Goal: Task Accomplishment & Management: Manage account settings

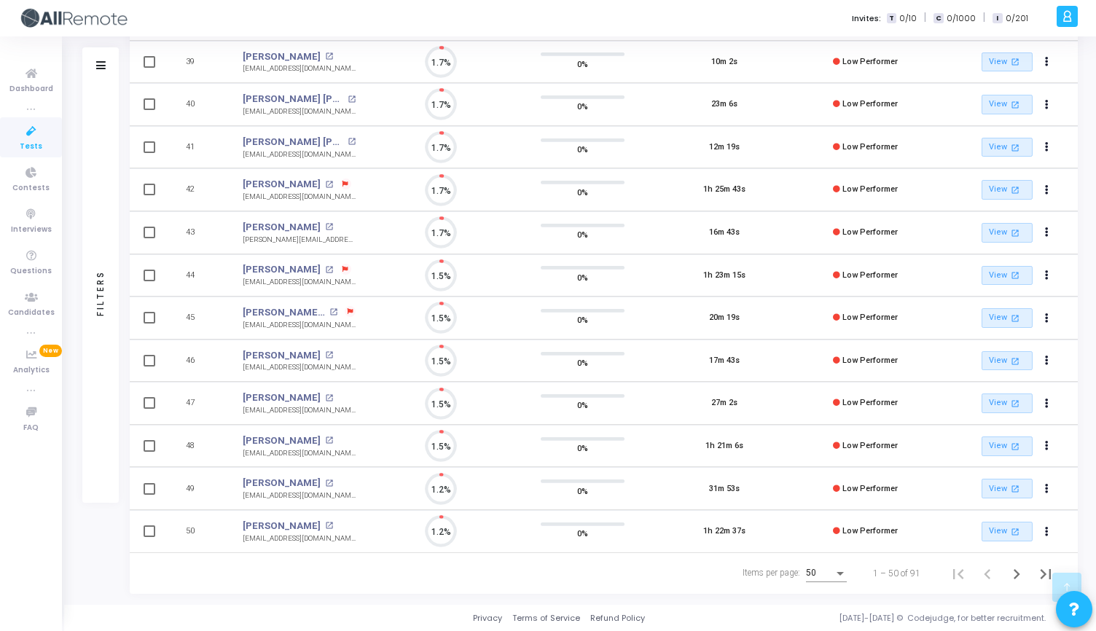
click at [28, 141] on span "Tests" at bounding box center [31, 147] width 23 height 12
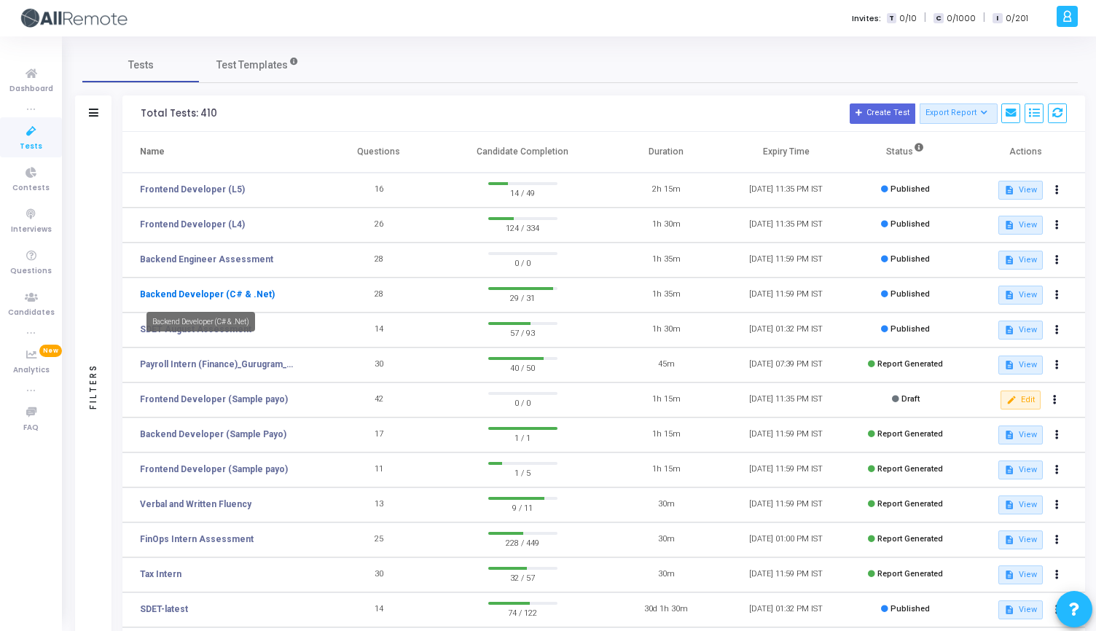
click at [221, 296] on link "Backend Developer (C# & .Net)" at bounding box center [207, 294] width 135 height 13
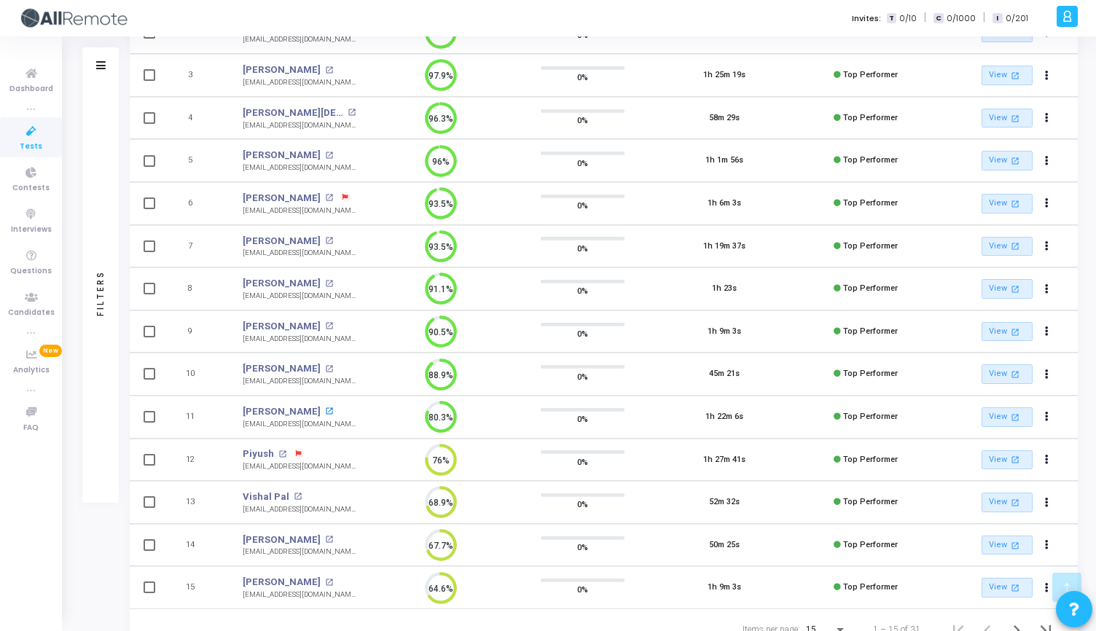
click at [325, 408] on mat-icon "open_in_new" at bounding box center [329, 411] width 8 height 8
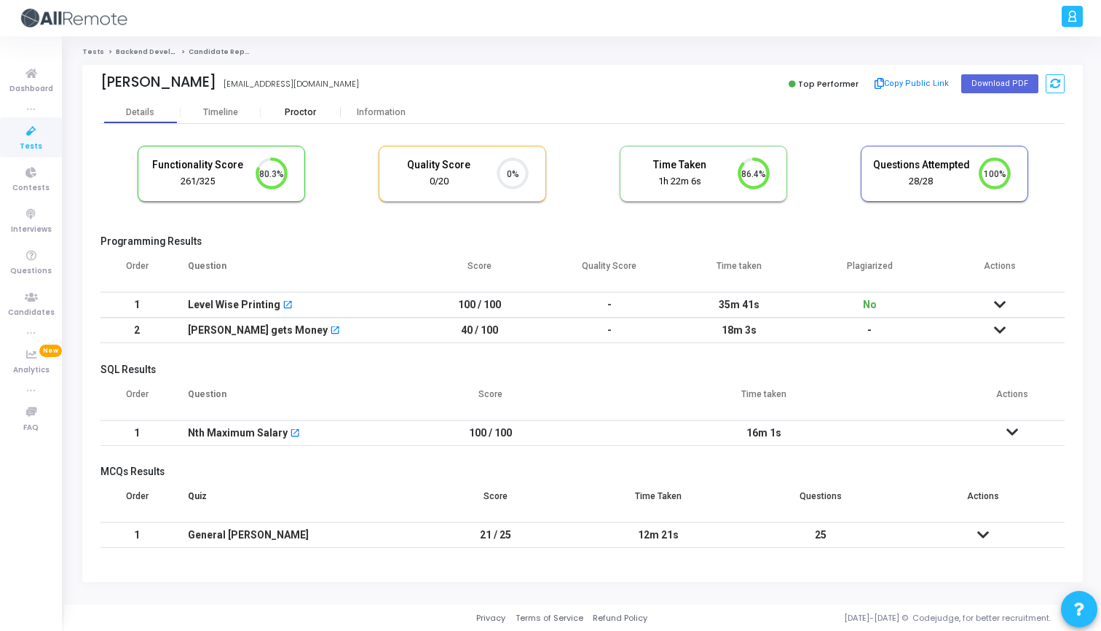
click at [313, 107] on div "Proctor" at bounding box center [301, 112] width 80 height 11
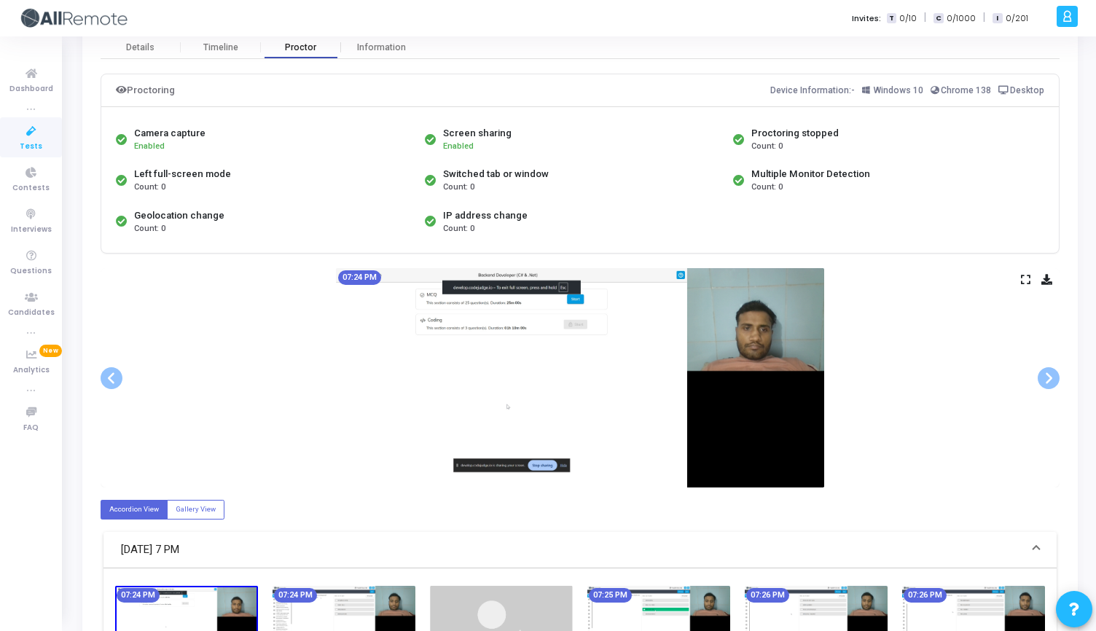
scroll to position [66, 0]
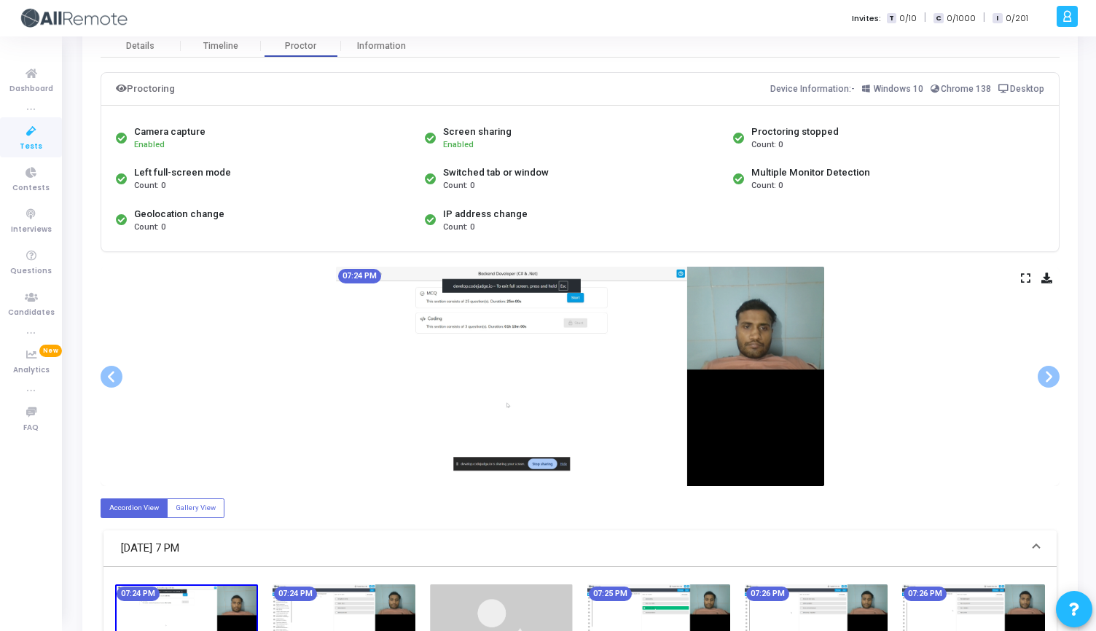
click at [1029, 279] on icon at bounding box center [1025, 278] width 9 height 8
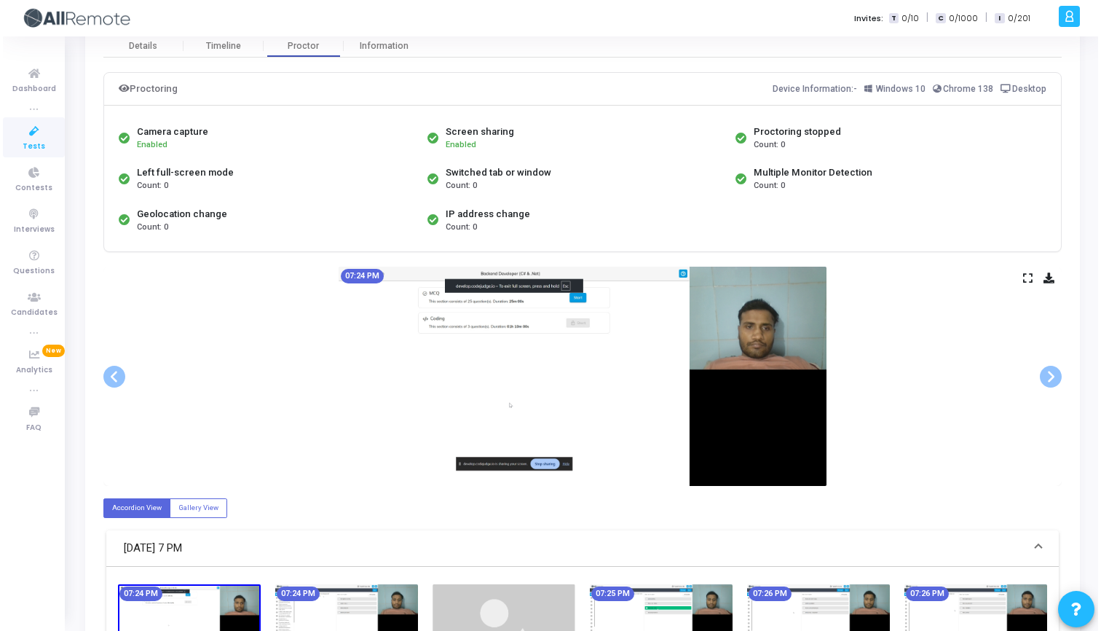
scroll to position [0, 0]
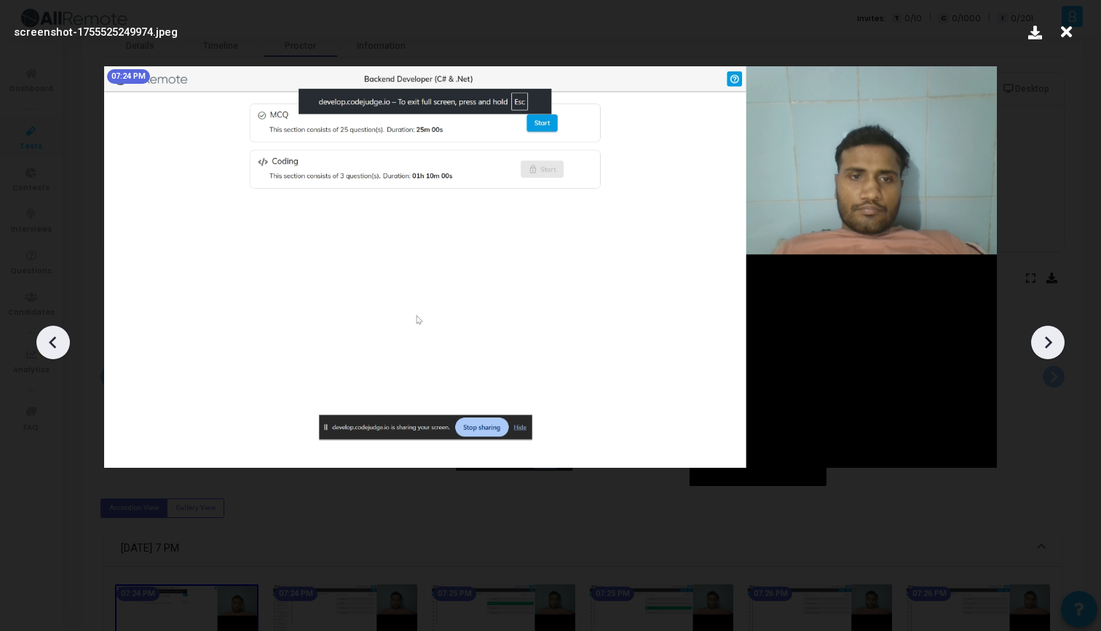
click at [1056, 345] on icon at bounding box center [1048, 342] width 22 height 22
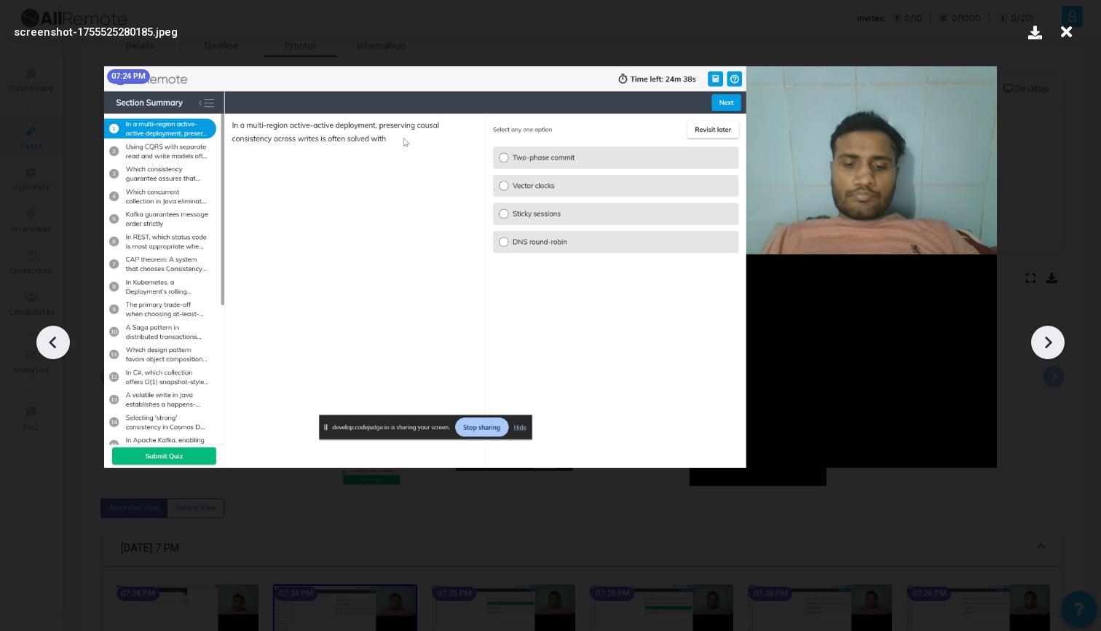
click at [1056, 345] on icon at bounding box center [1048, 342] width 22 height 22
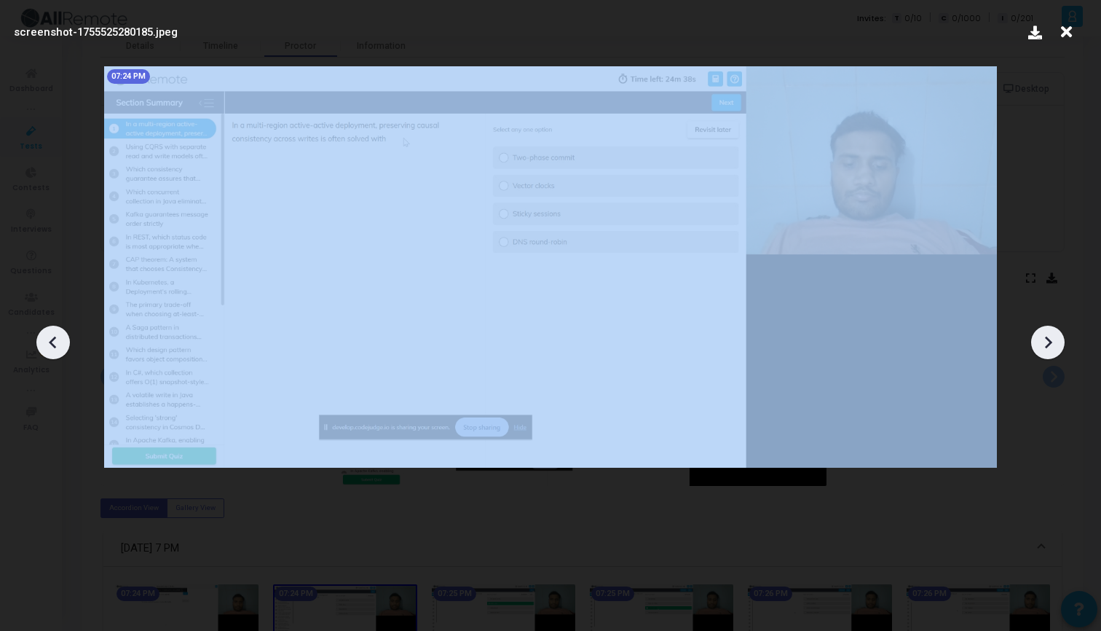
click at [1056, 345] on icon at bounding box center [1048, 342] width 22 height 22
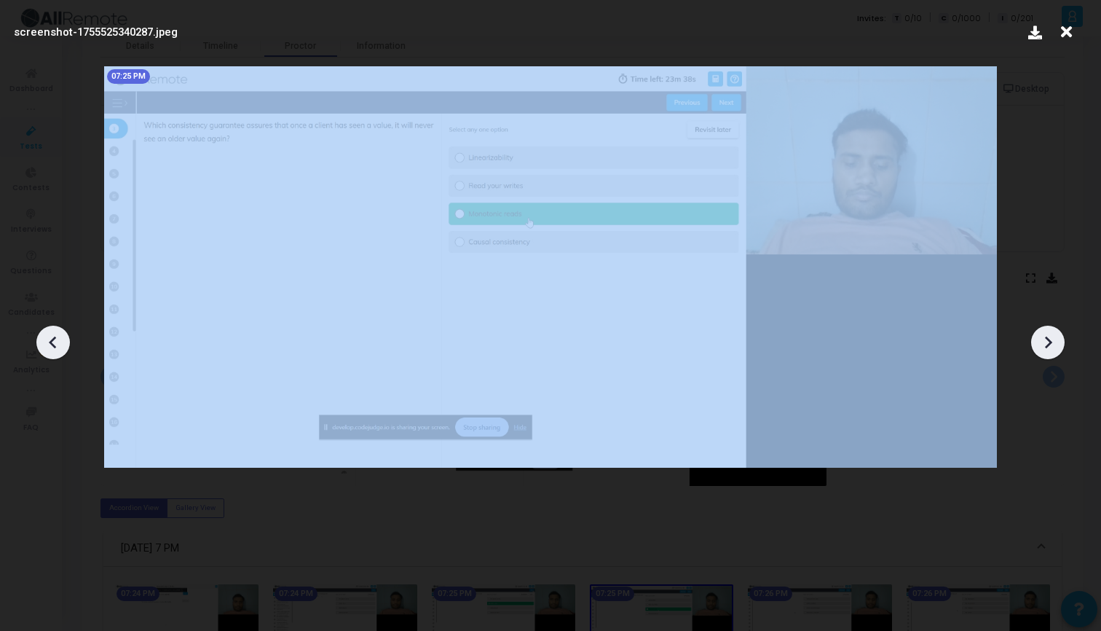
click at [1056, 345] on icon at bounding box center [1048, 342] width 22 height 22
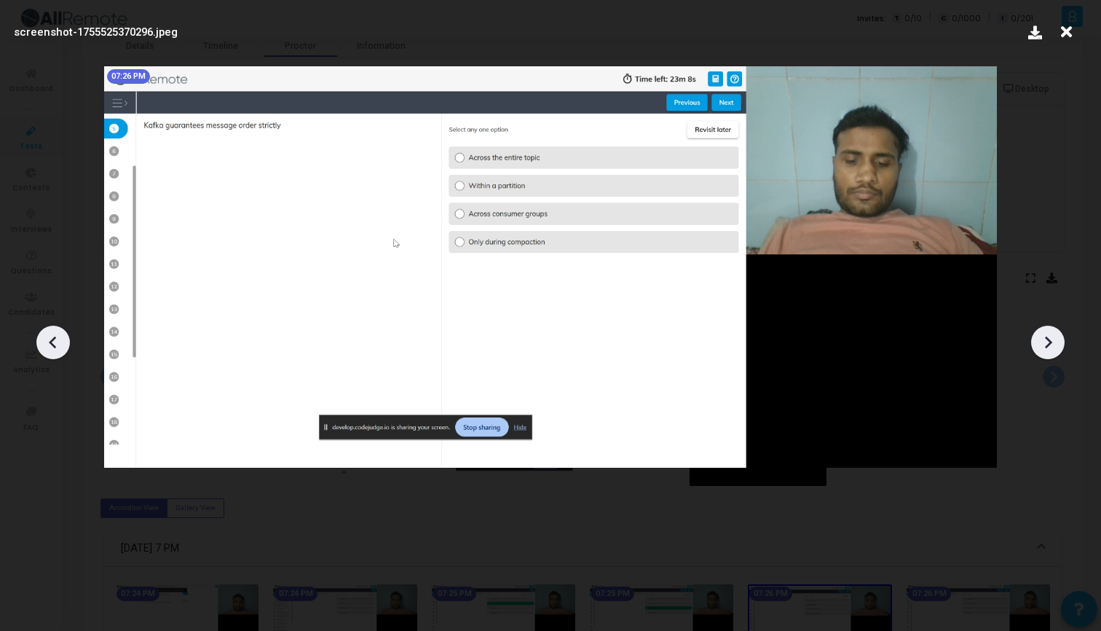
click at [1056, 178] on div at bounding box center [550, 337] width 1101 height 587
click at [1047, 343] on icon at bounding box center [1048, 342] width 22 height 22
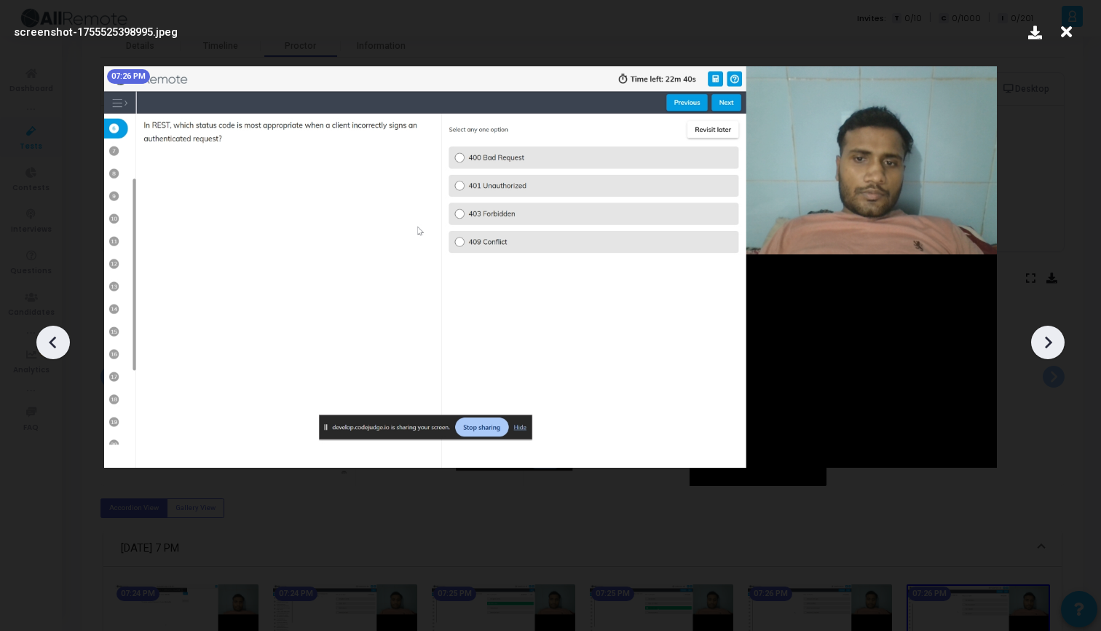
click at [1047, 343] on icon at bounding box center [1048, 342] width 22 height 22
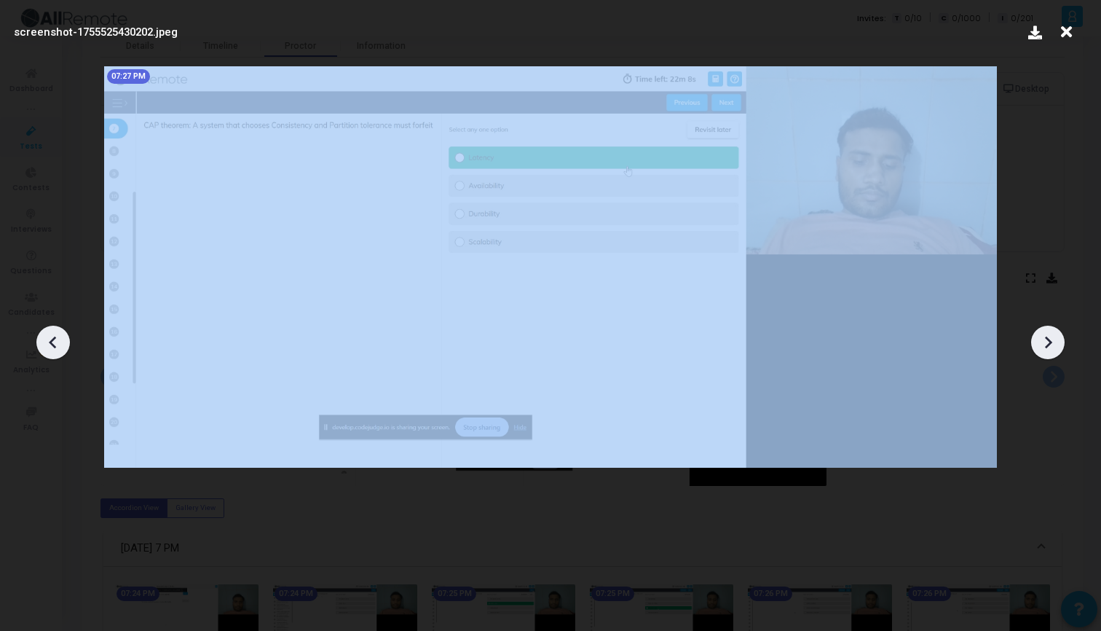
click at [1047, 343] on icon at bounding box center [1048, 342] width 22 height 22
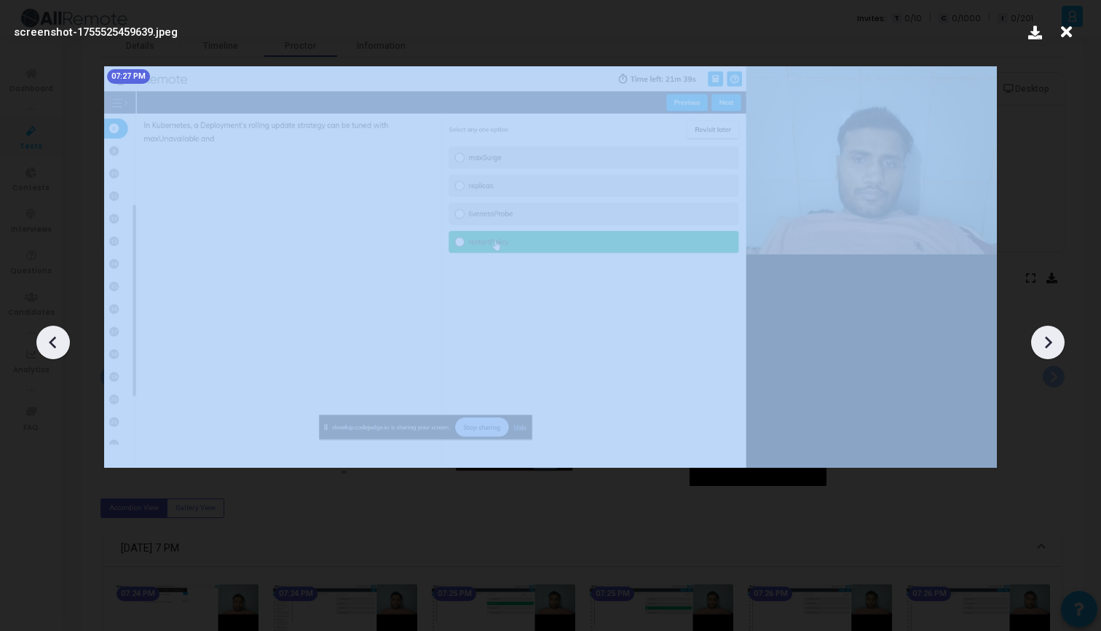
click at [1047, 343] on icon at bounding box center [1048, 342] width 22 height 22
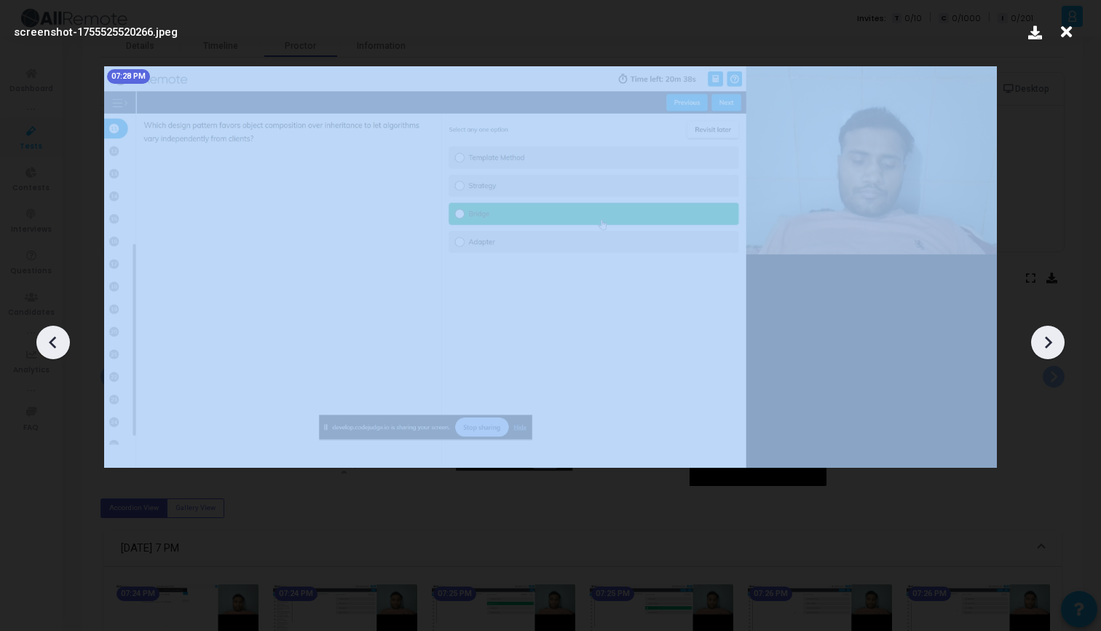
click at [1047, 343] on icon at bounding box center [1048, 342] width 22 height 22
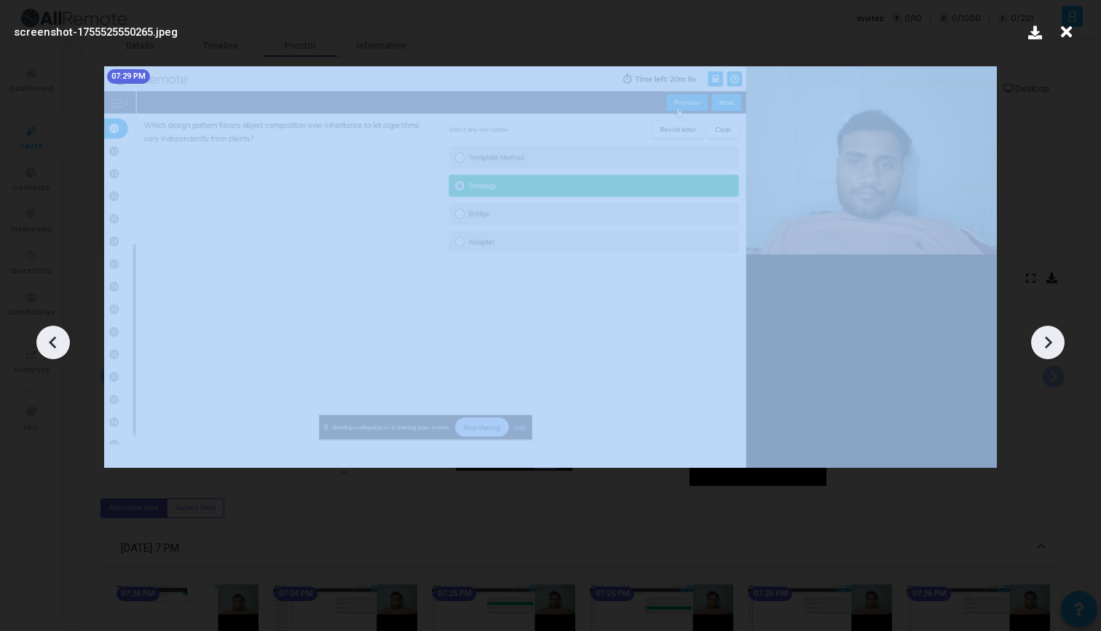
click at [1047, 343] on icon at bounding box center [1048, 342] width 22 height 22
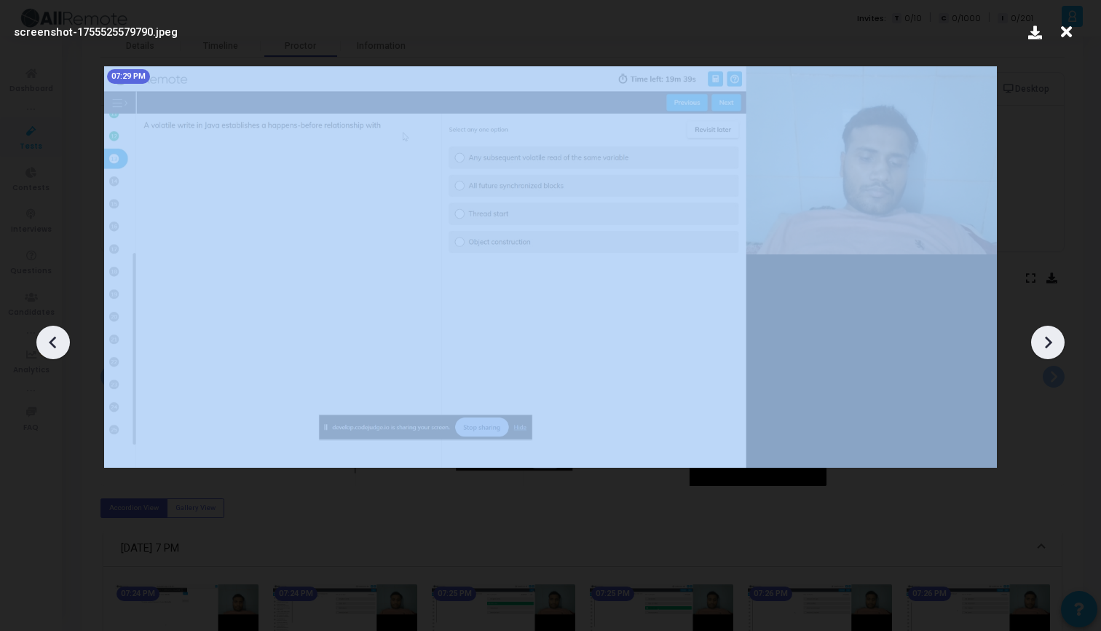
click at [1047, 343] on icon at bounding box center [1048, 342] width 22 height 22
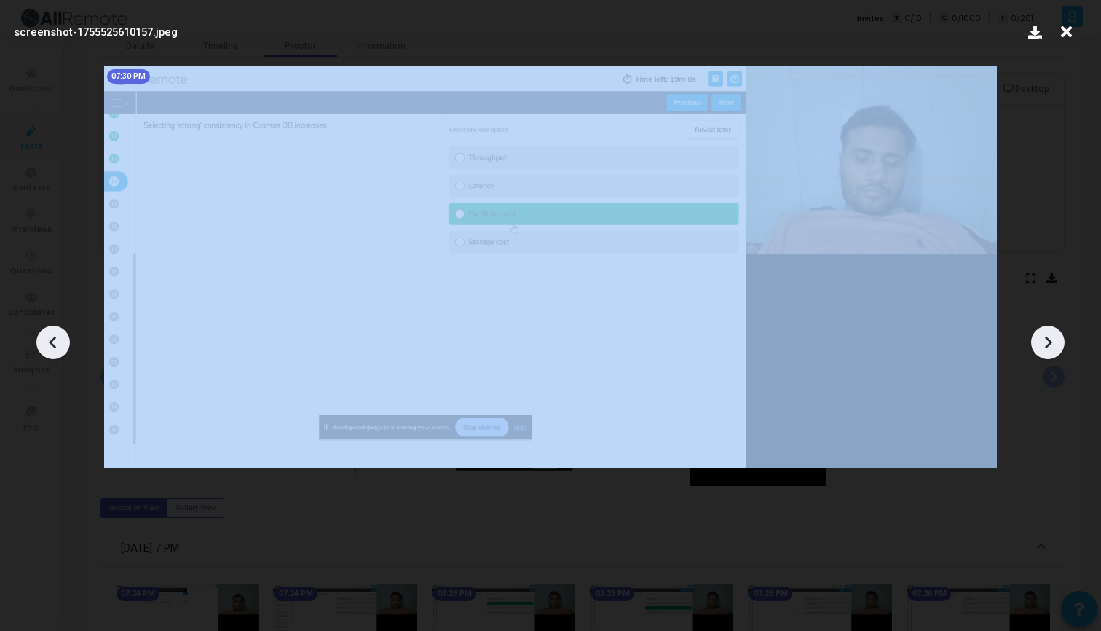
click at [1047, 343] on icon at bounding box center [1048, 342] width 22 height 22
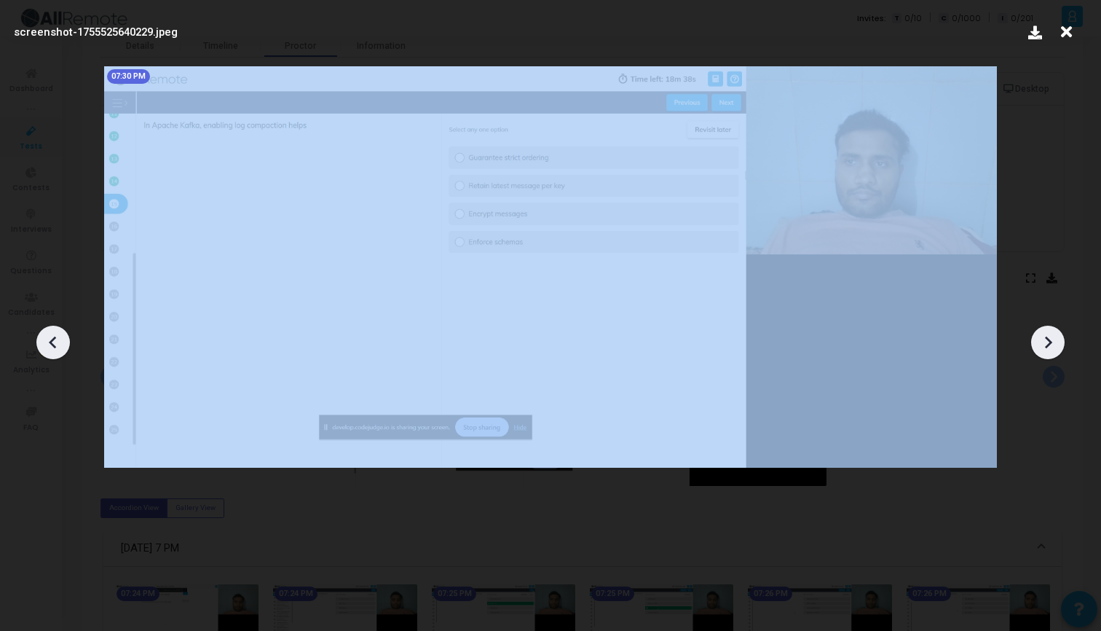
click at [1047, 343] on icon at bounding box center [1048, 342] width 22 height 22
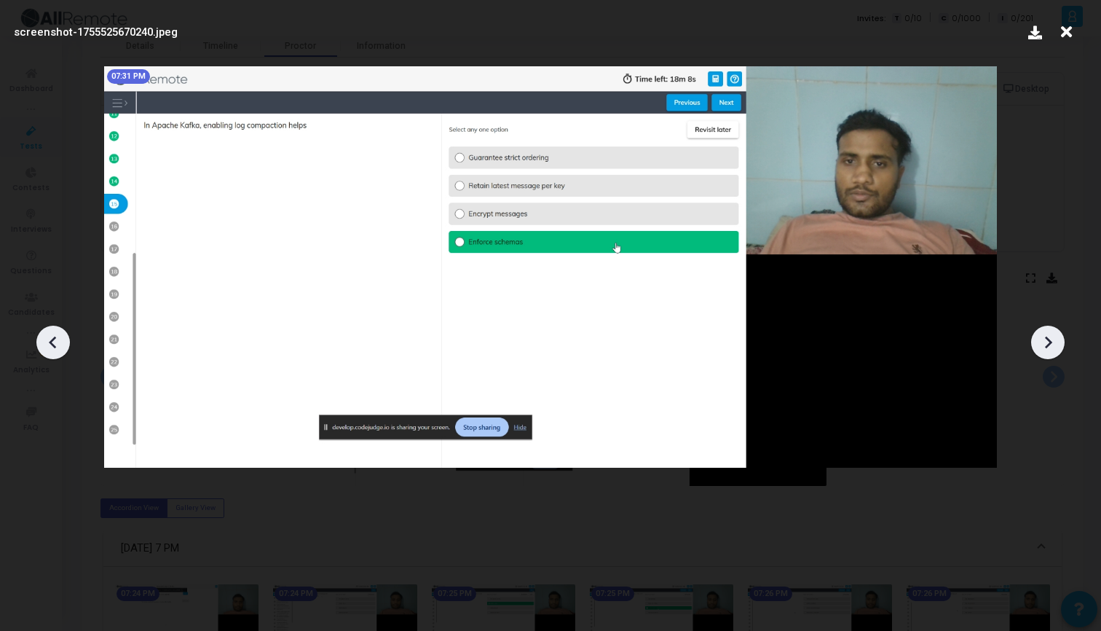
click at [1047, 343] on icon at bounding box center [1048, 342] width 22 height 22
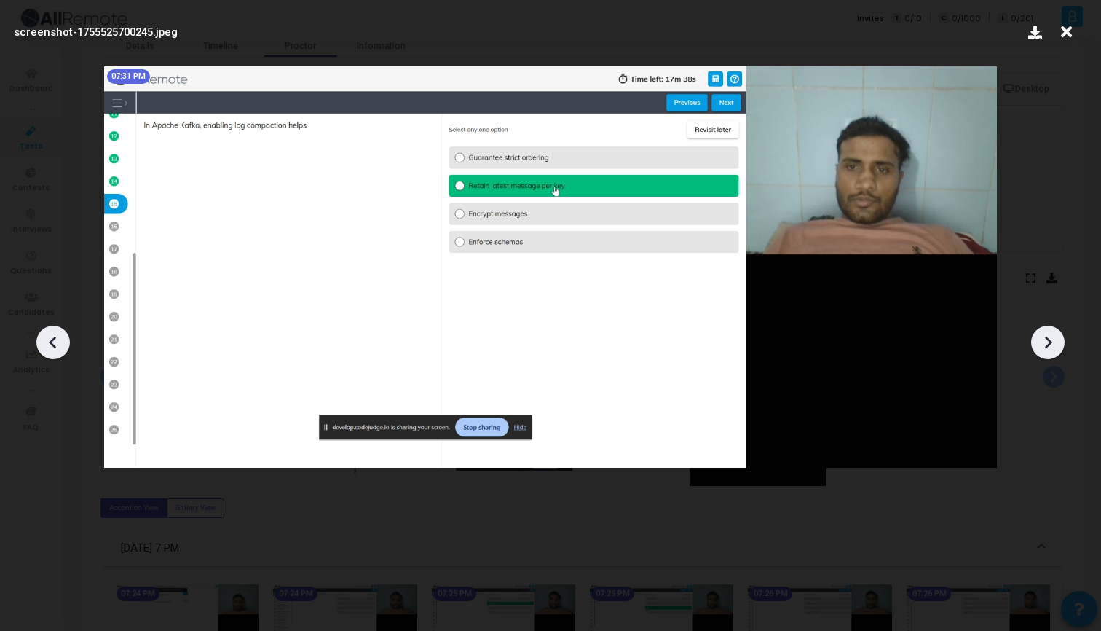
click at [1047, 342] on icon at bounding box center [1048, 342] width 22 height 22
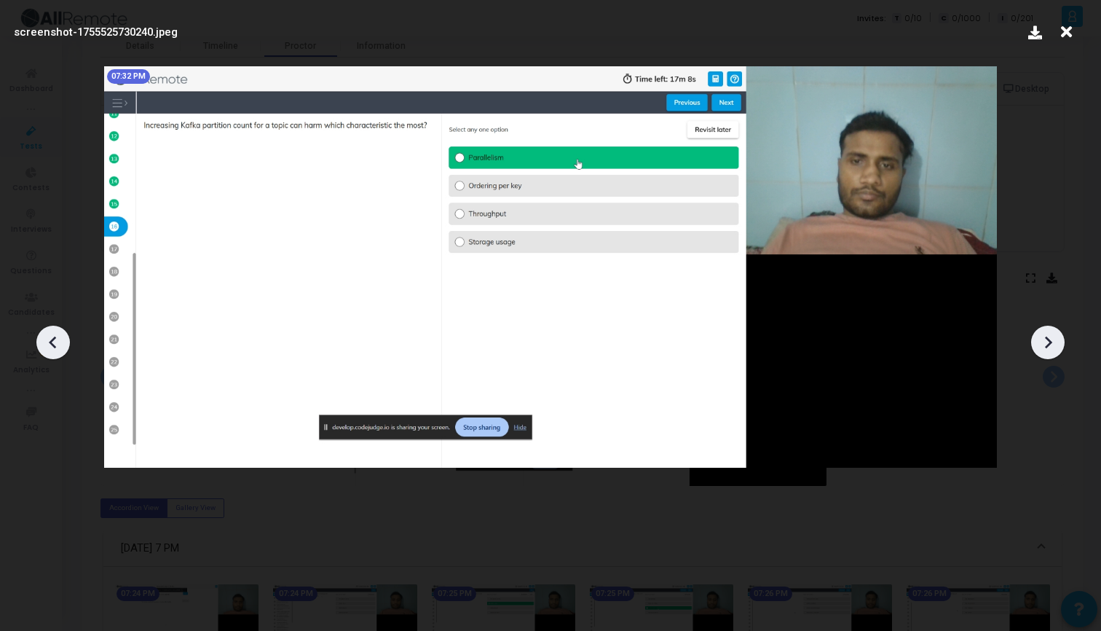
click at [1047, 342] on icon at bounding box center [1048, 342] width 22 height 22
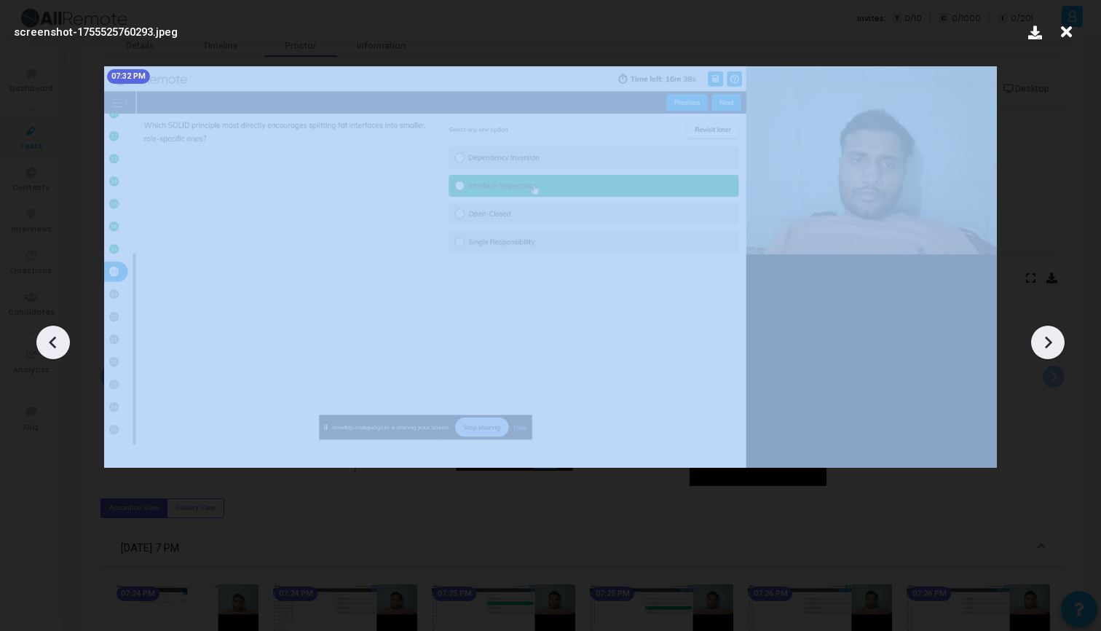
click at [1047, 342] on icon at bounding box center [1048, 342] width 22 height 22
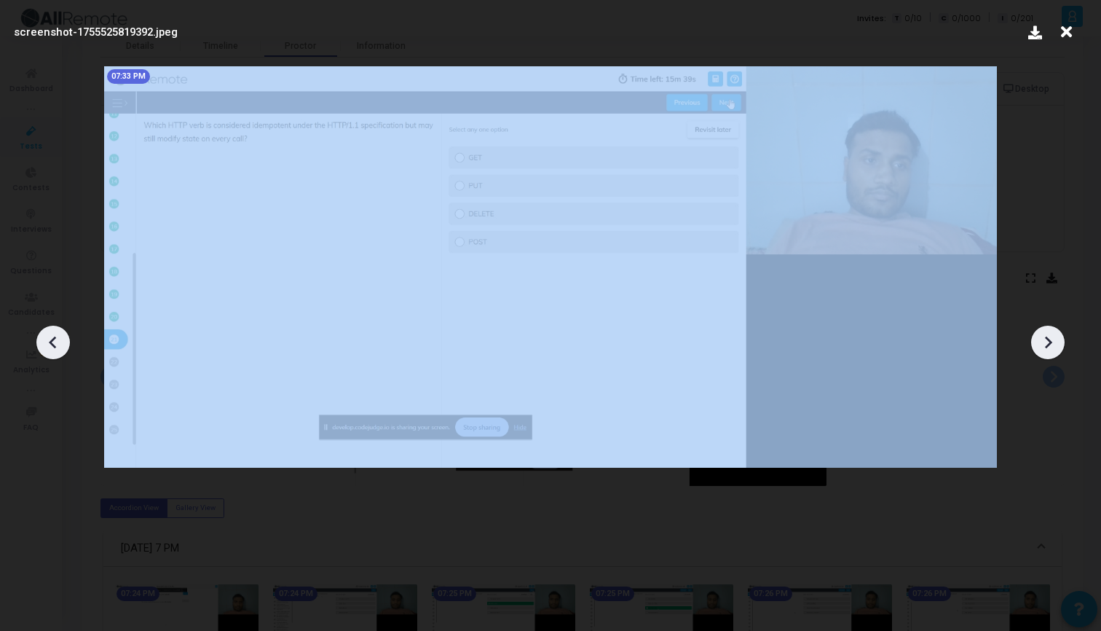
click at [1047, 342] on icon at bounding box center [1048, 342] width 22 height 22
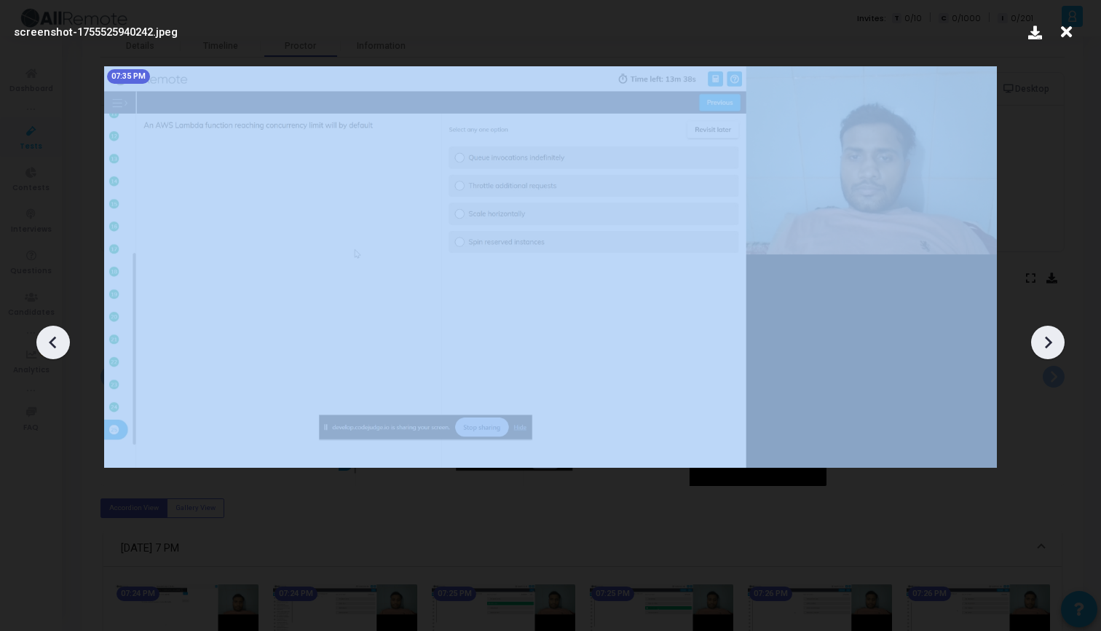
click at [1047, 342] on icon at bounding box center [1048, 342] width 22 height 22
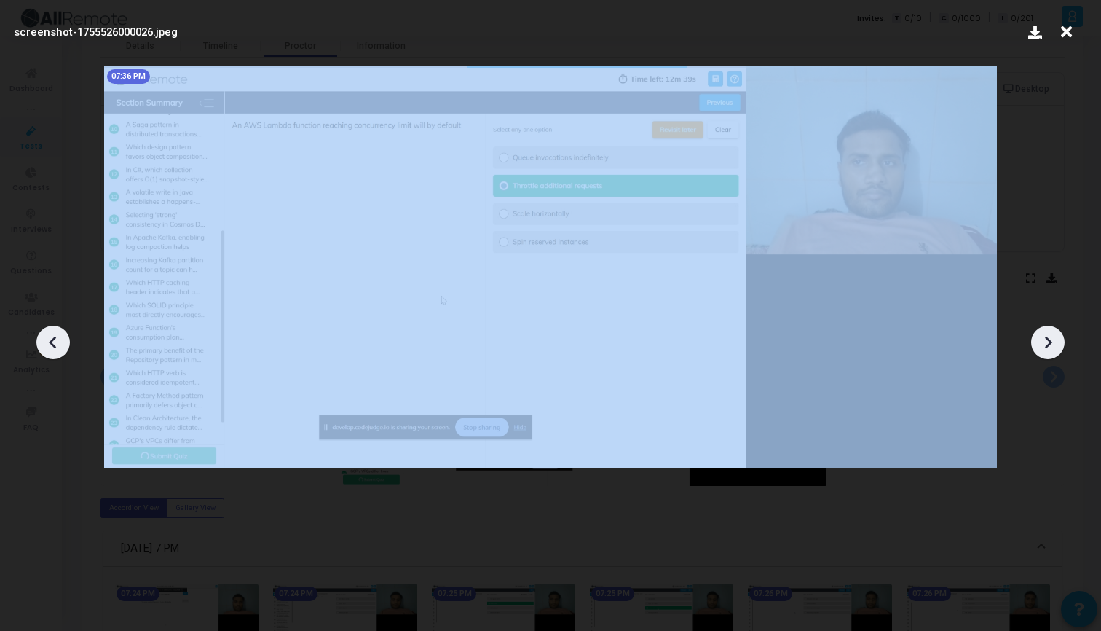
click at [1047, 342] on icon at bounding box center [1048, 342] width 22 height 22
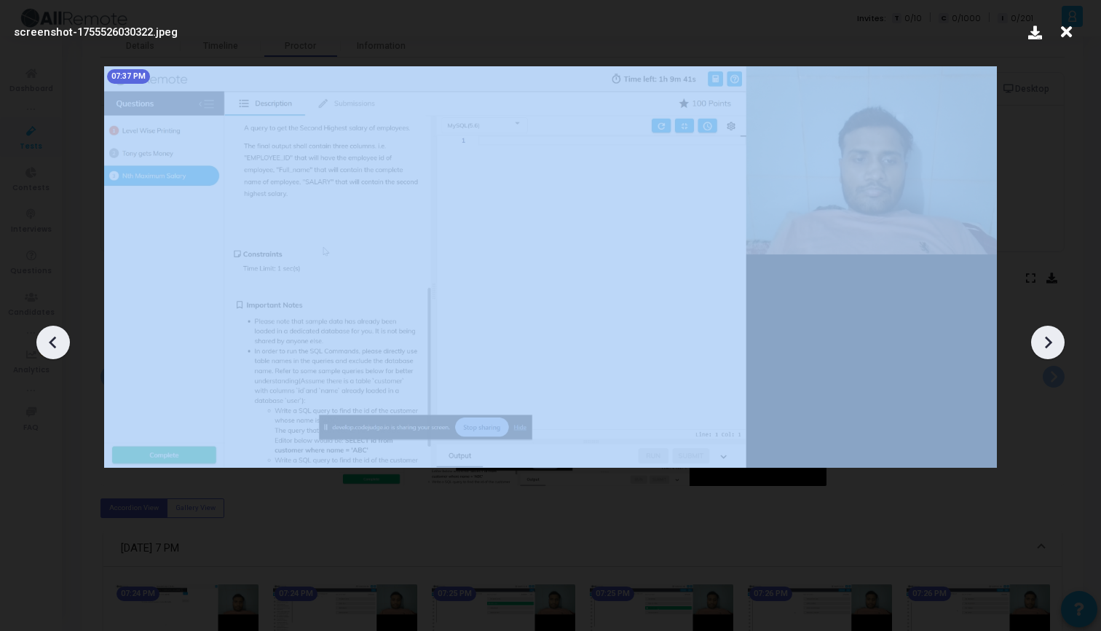
click at [1047, 342] on icon at bounding box center [1048, 342] width 22 height 22
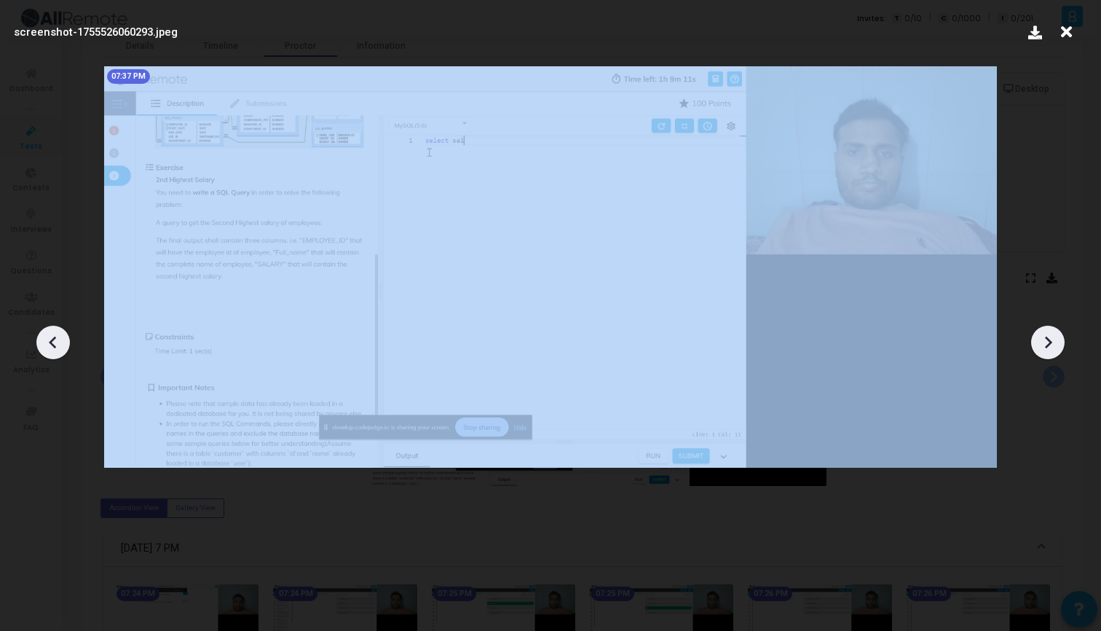
click at [1047, 342] on icon at bounding box center [1048, 342] width 22 height 22
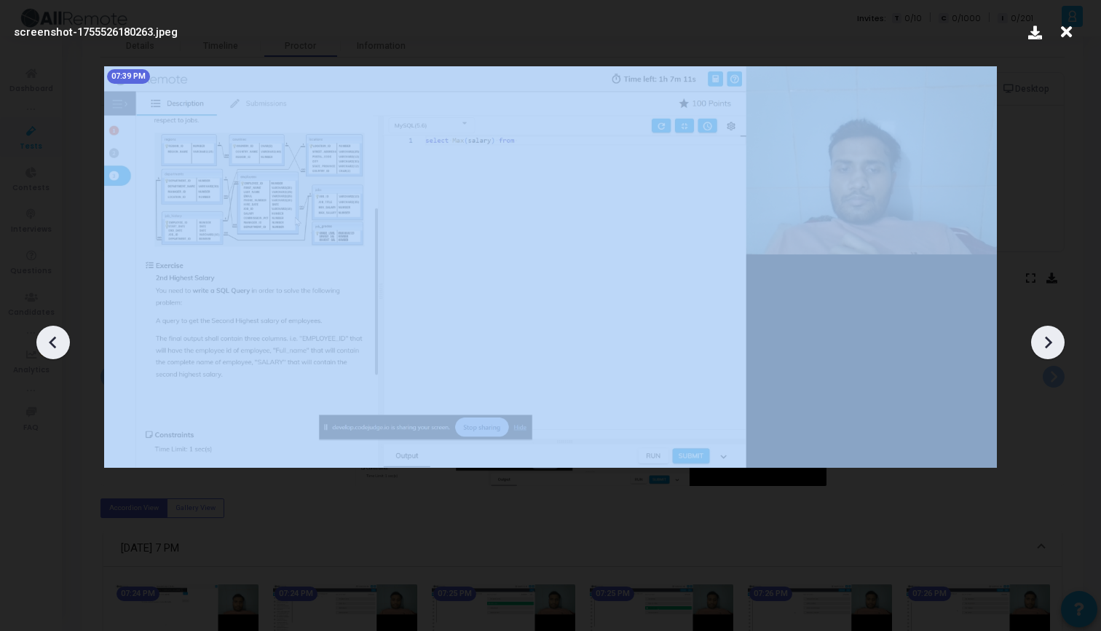
click at [1047, 342] on icon at bounding box center [1048, 342] width 22 height 22
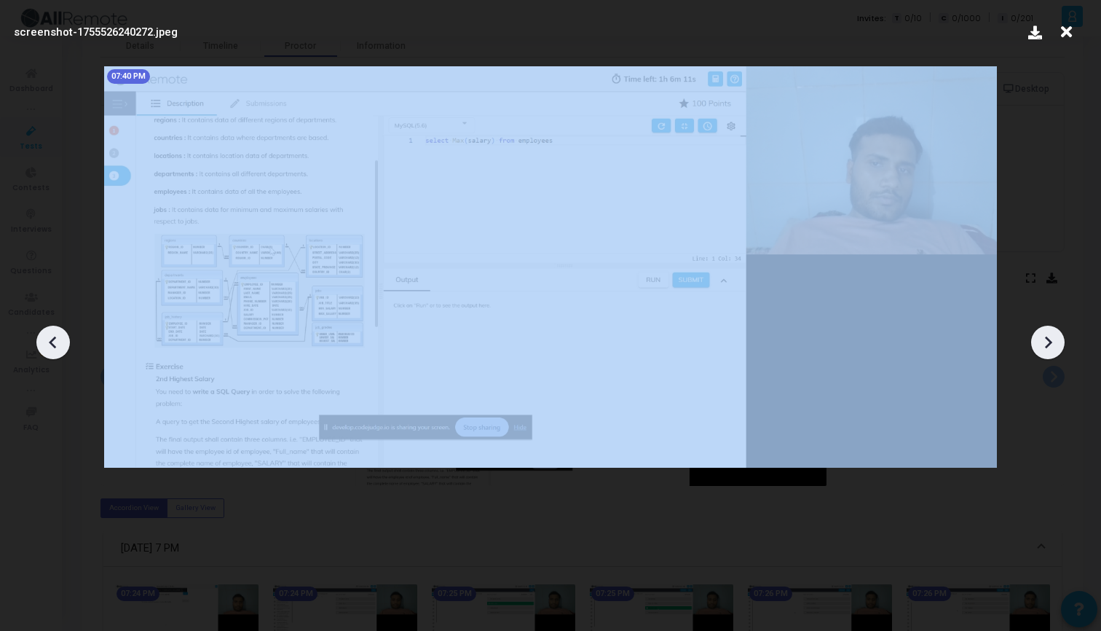
click at [1047, 342] on icon at bounding box center [1048, 342] width 22 height 22
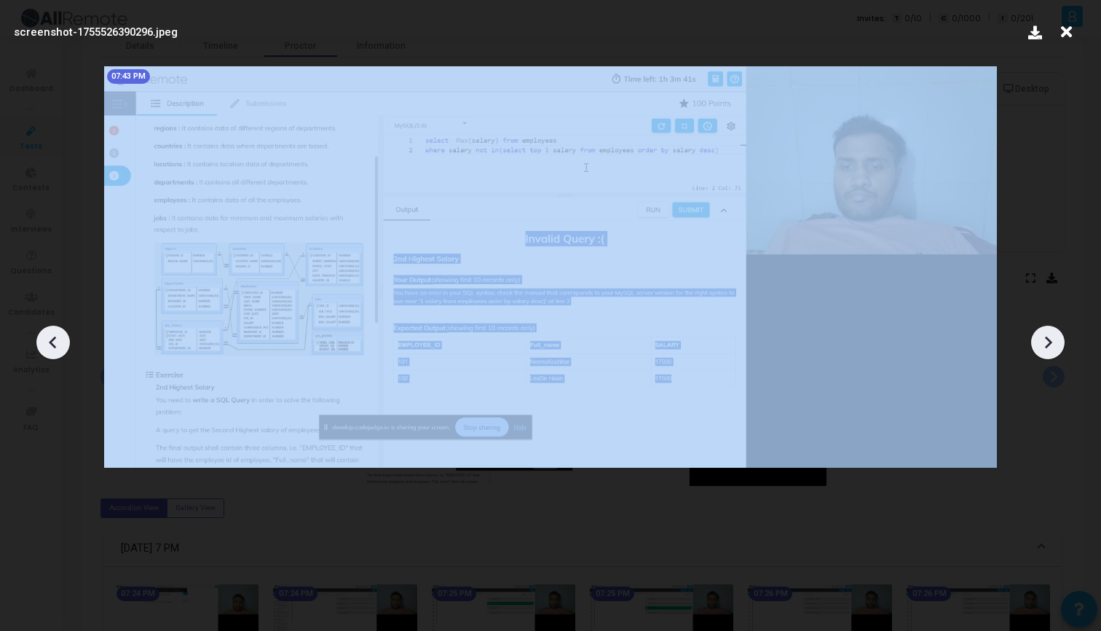
click at [1047, 342] on icon at bounding box center [1048, 342] width 22 height 22
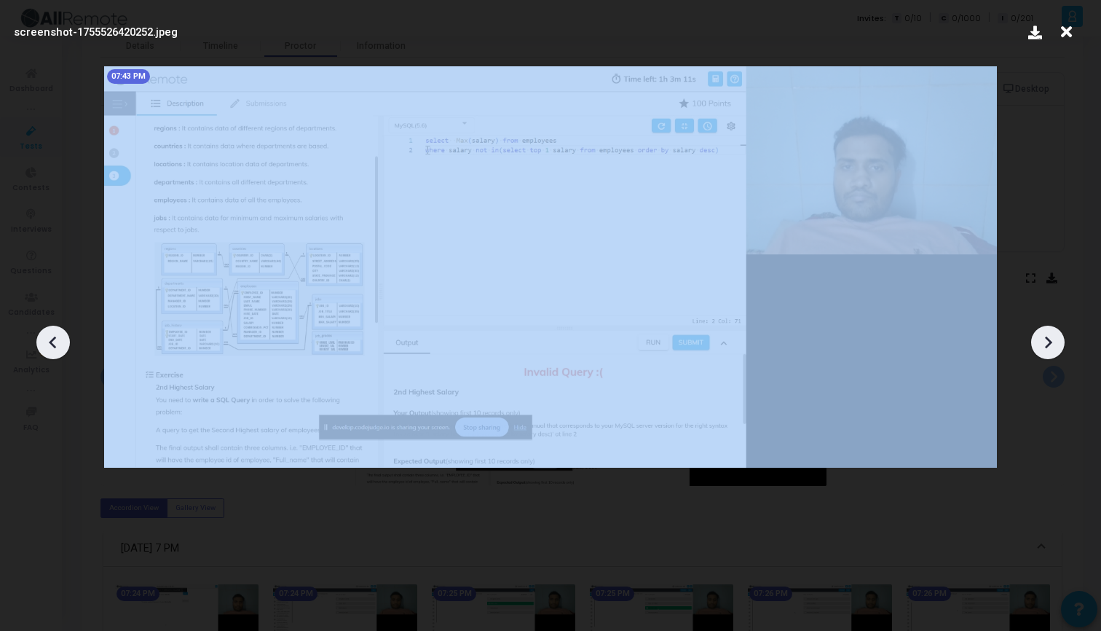
click at [1047, 342] on icon at bounding box center [1048, 342] width 22 height 22
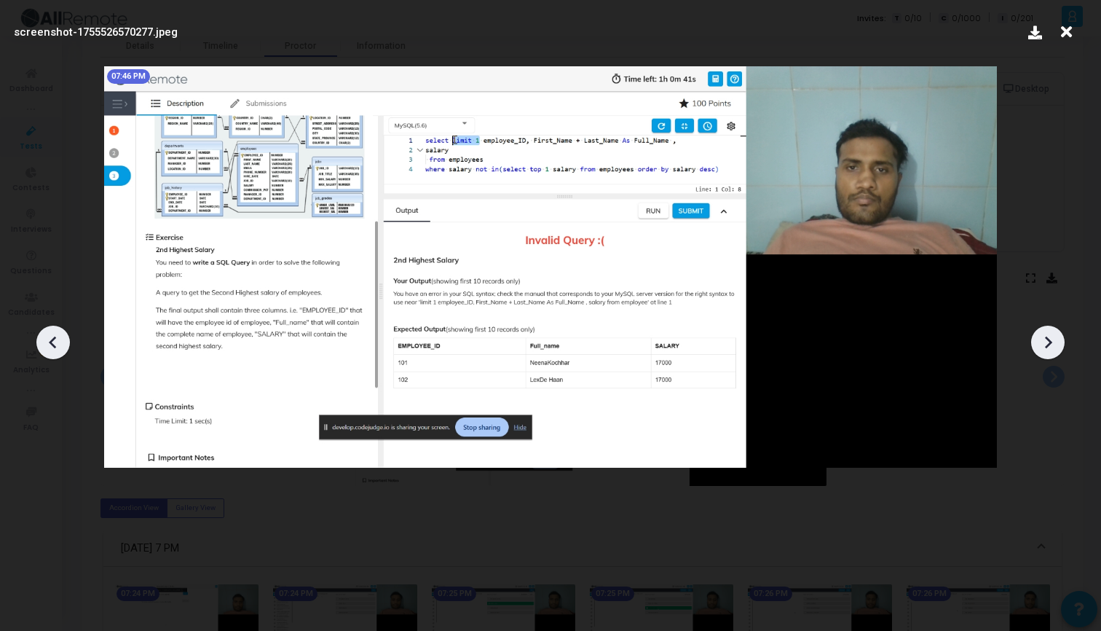
click at [1068, 31] on icon at bounding box center [1066, 32] width 23 height 28
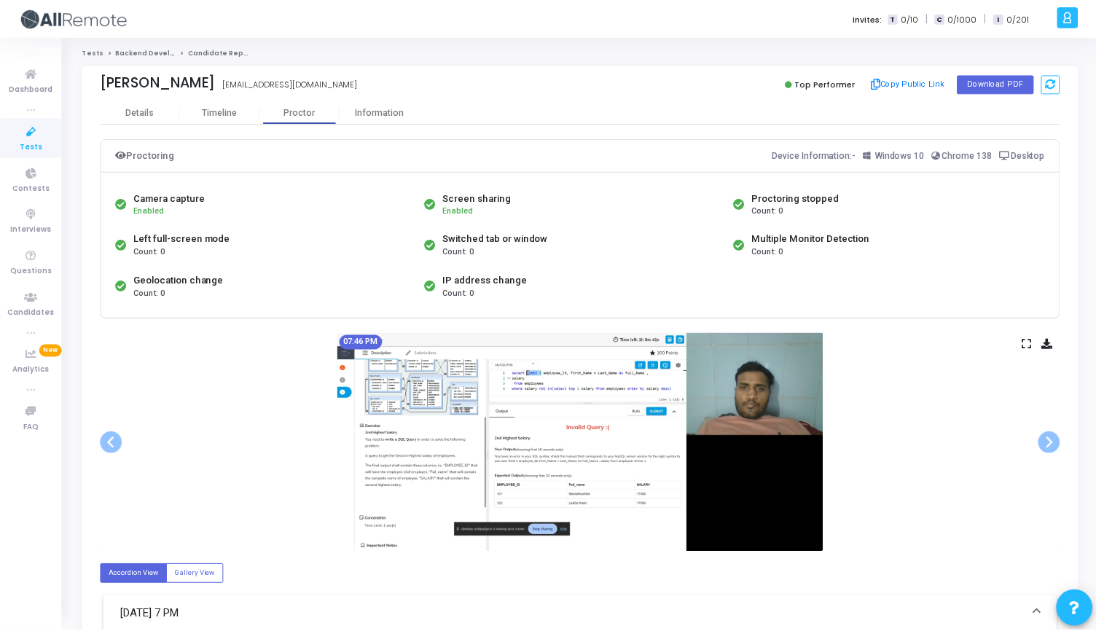
scroll to position [66, 0]
